Goal: Task Accomplishment & Management: Manage account settings

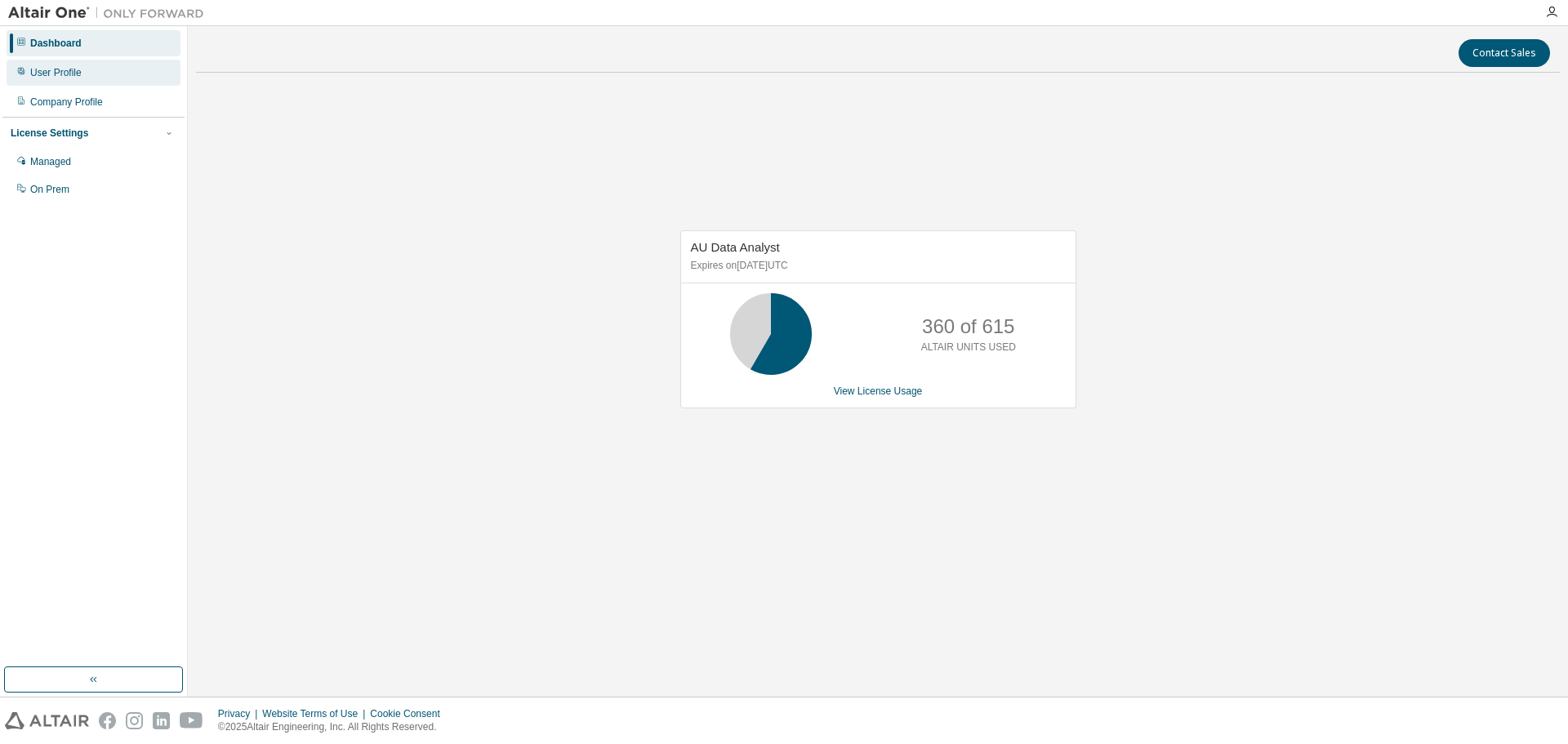
click at [82, 85] on div "User Profile" at bounding box center [94, 72] width 174 height 26
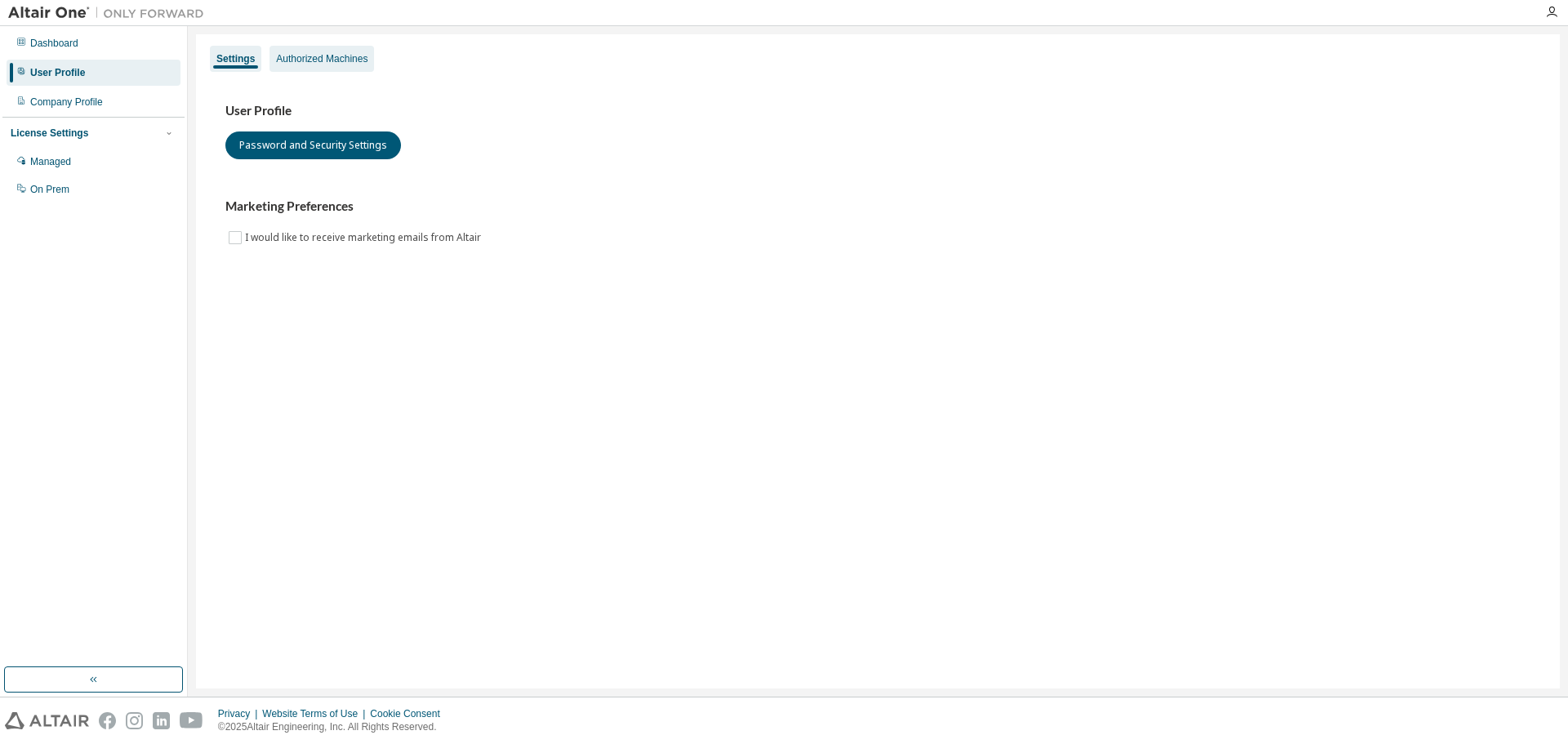
click at [294, 57] on div "Authorized Machines" at bounding box center [321, 59] width 91 height 13
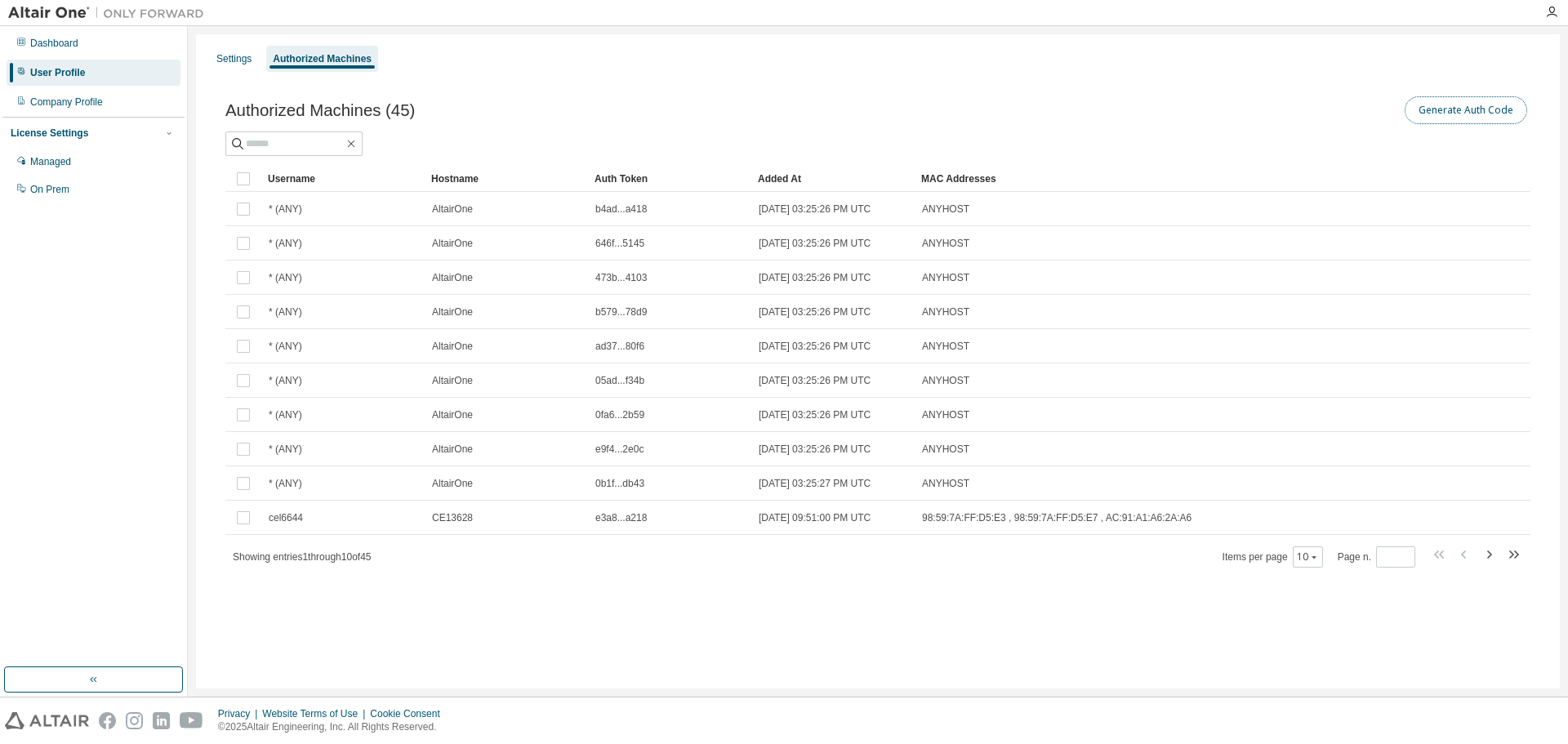
click at [1441, 99] on button "Generate Auth Code" at bounding box center [1466, 110] width 122 height 28
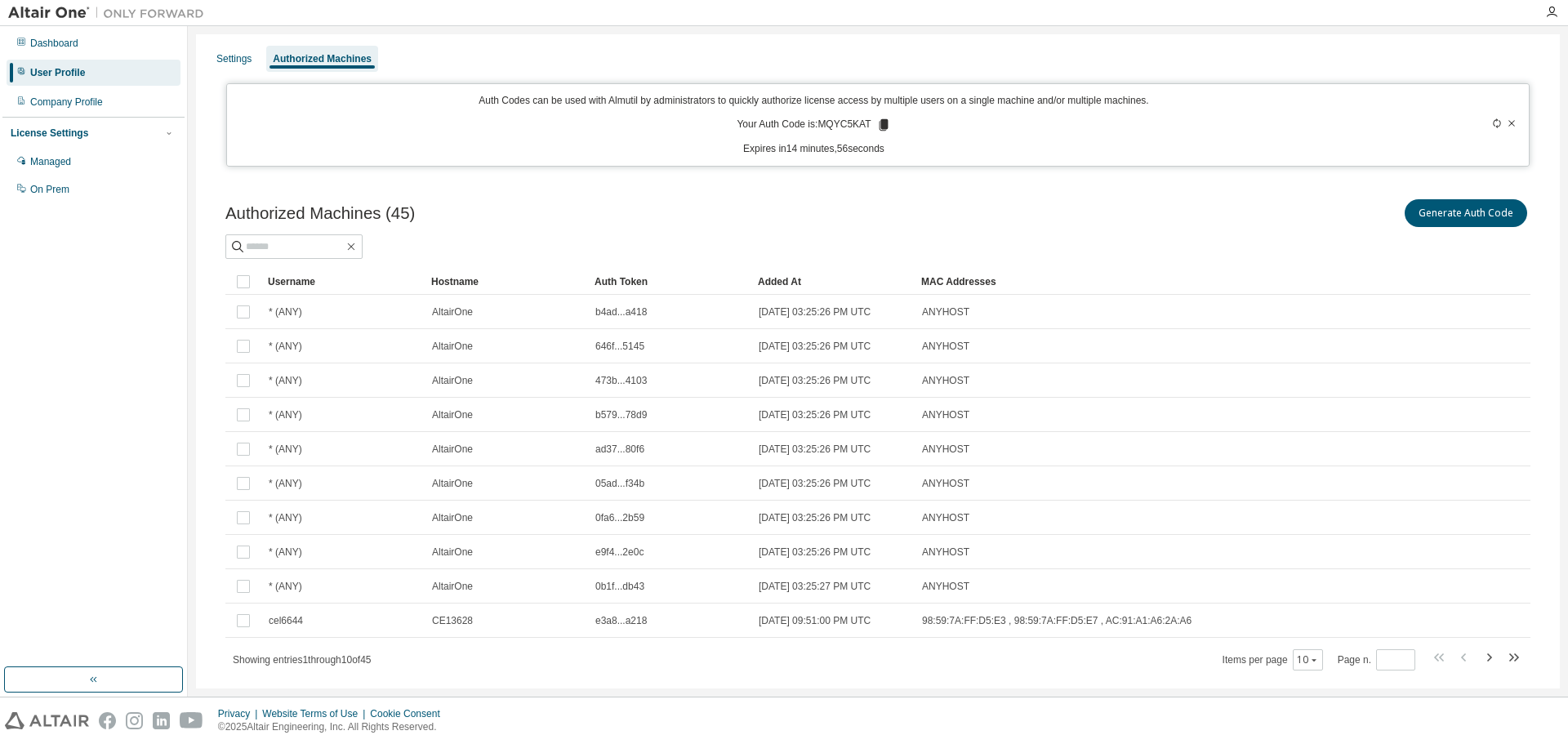
click at [880, 122] on icon at bounding box center [883, 124] width 9 height 11
click at [756, 206] on div "Authorized Machines (45) Generate Auth Code" at bounding box center [878, 214] width 1305 height 34
